Goal: Task Accomplishment & Management: Use online tool/utility

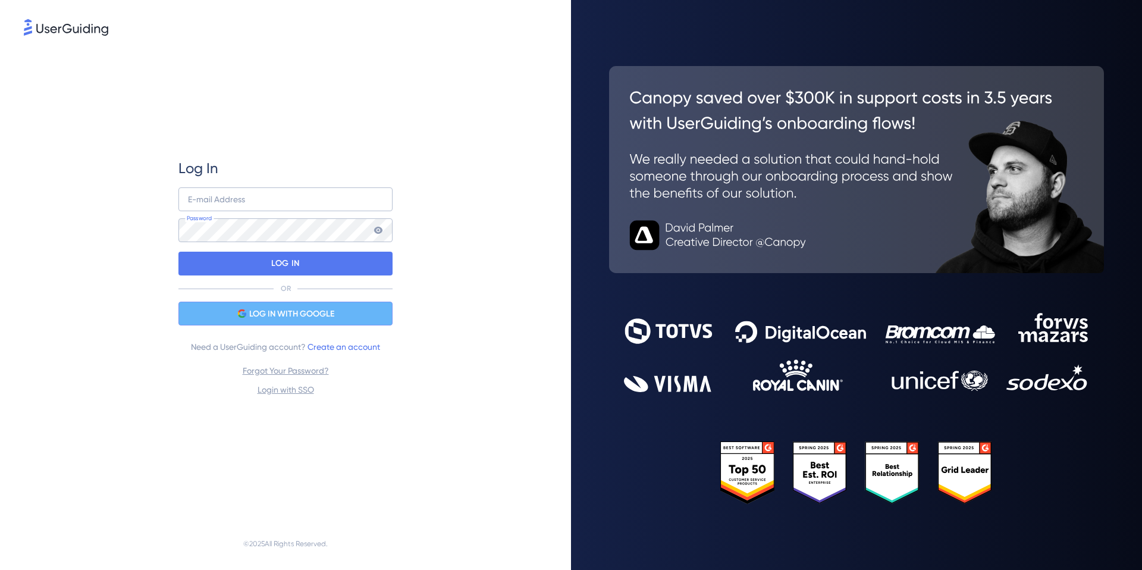
click at [321, 316] on span "LOG IN WITH GOOGLE" at bounding box center [291, 314] width 85 height 14
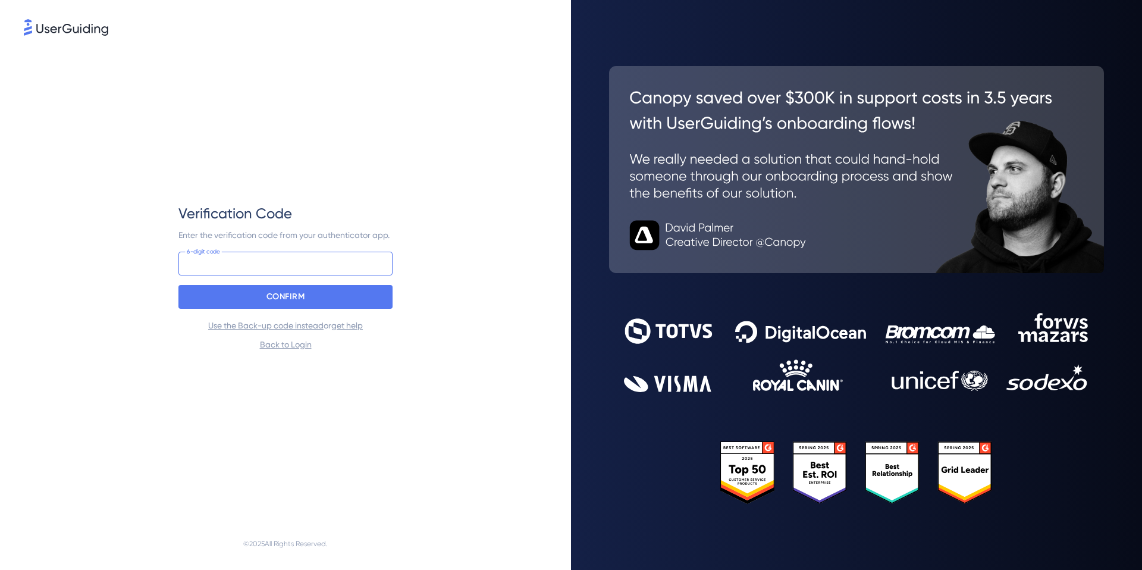
click at [276, 268] on input at bounding box center [285, 264] width 214 height 24
type input "782 124"
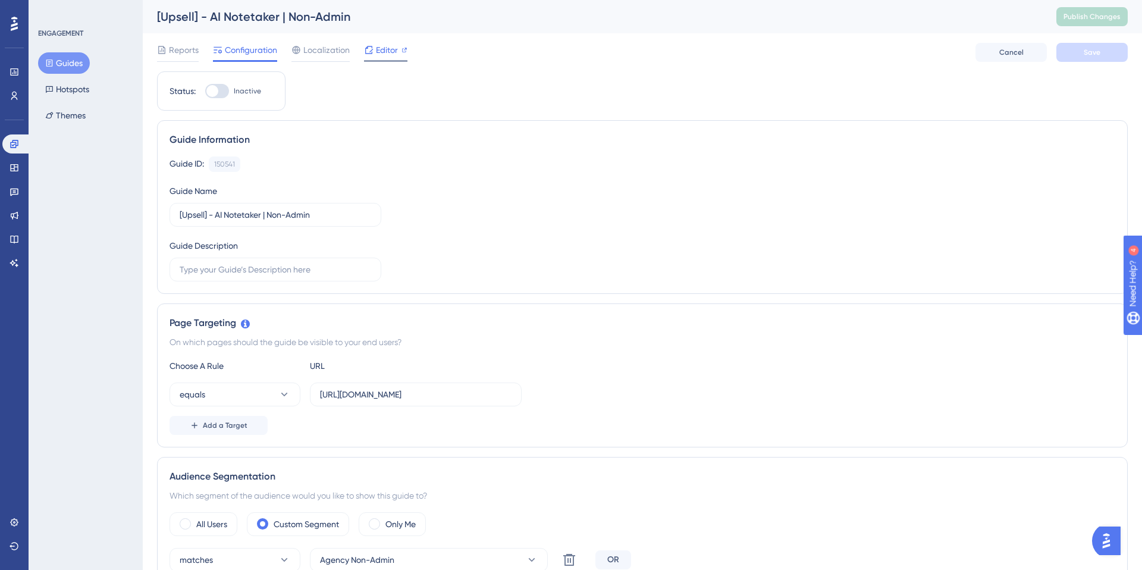
click at [380, 42] on div "Reports Configuration Localization Editor Cancel Save" at bounding box center [642, 52] width 971 height 38
click at [383, 54] on span "Editor" at bounding box center [387, 50] width 22 height 14
click at [393, 50] on span "Editor" at bounding box center [387, 50] width 22 height 14
click at [377, 43] on span "Editor" at bounding box center [387, 50] width 22 height 14
